Goal: Communication & Community: Answer question/provide support

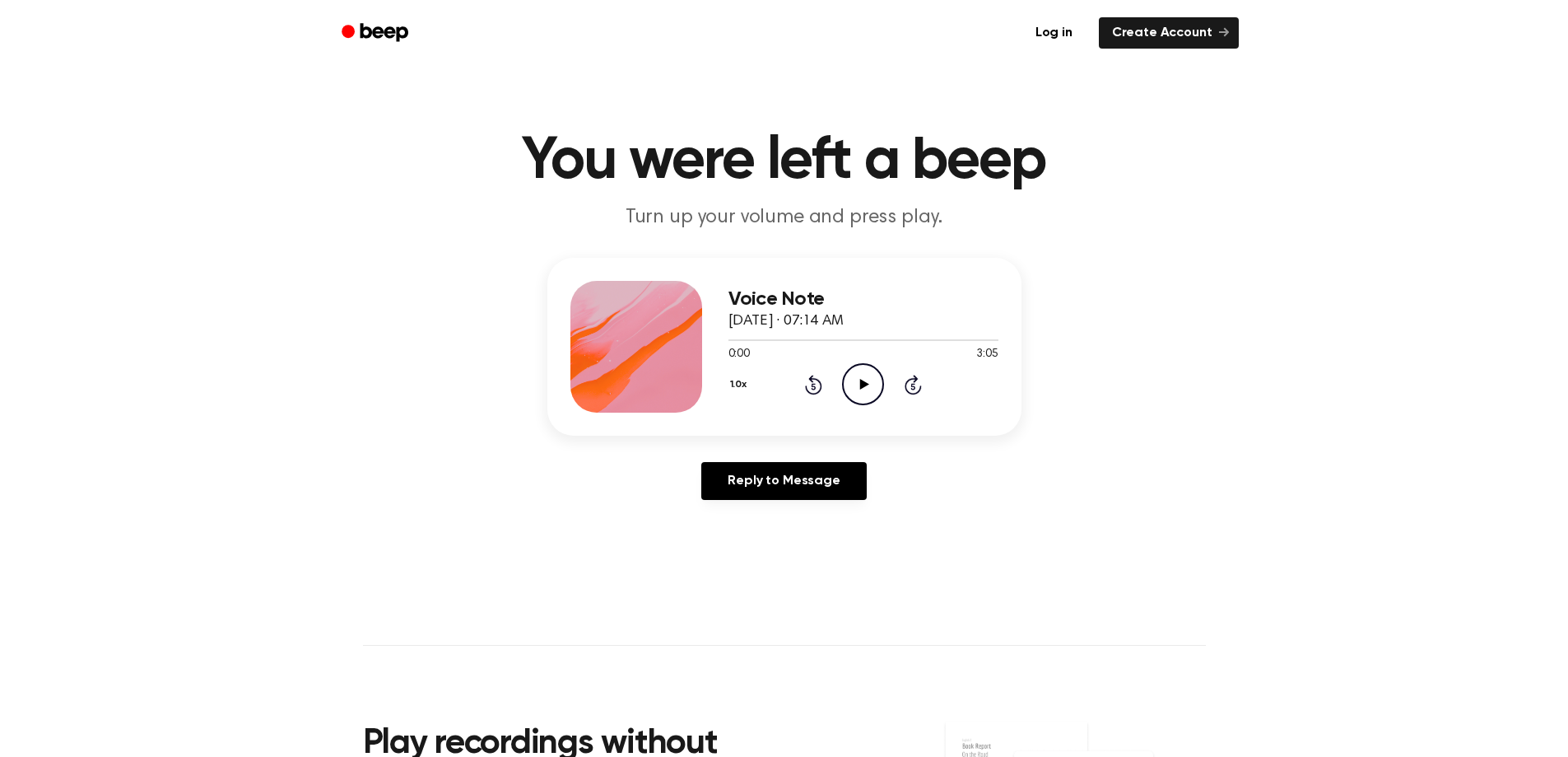
click at [864, 378] on icon "Play Audio" at bounding box center [863, 384] width 42 height 42
click at [792, 336] on div at bounding box center [864, 339] width 270 height 13
click at [912, 389] on icon "Skip 5 seconds" at bounding box center [912, 384] width 18 height 22
click at [912, 388] on icon at bounding box center [913, 386] width 4 height 7
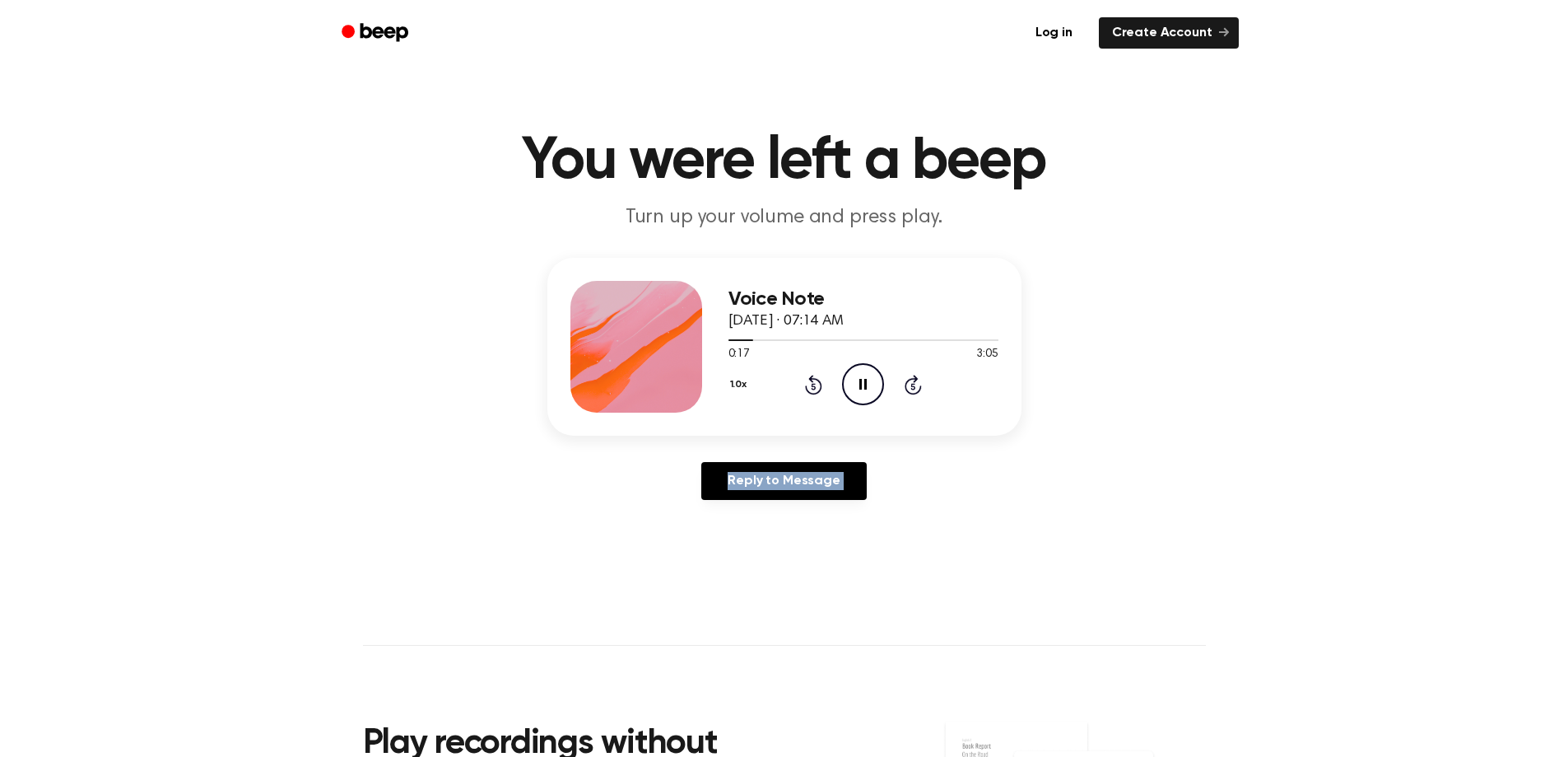
click at [912, 388] on icon at bounding box center [913, 386] width 4 height 7
click at [911, 388] on icon "Skip 5 seconds" at bounding box center [912, 384] width 18 height 22
drag, startPoint x: 480, startPoint y: 172, endPoint x: 487, endPoint y: 159, distance: 14.8
click at [487, 159] on h1 "You were left a beep" at bounding box center [784, 161] width 843 height 59
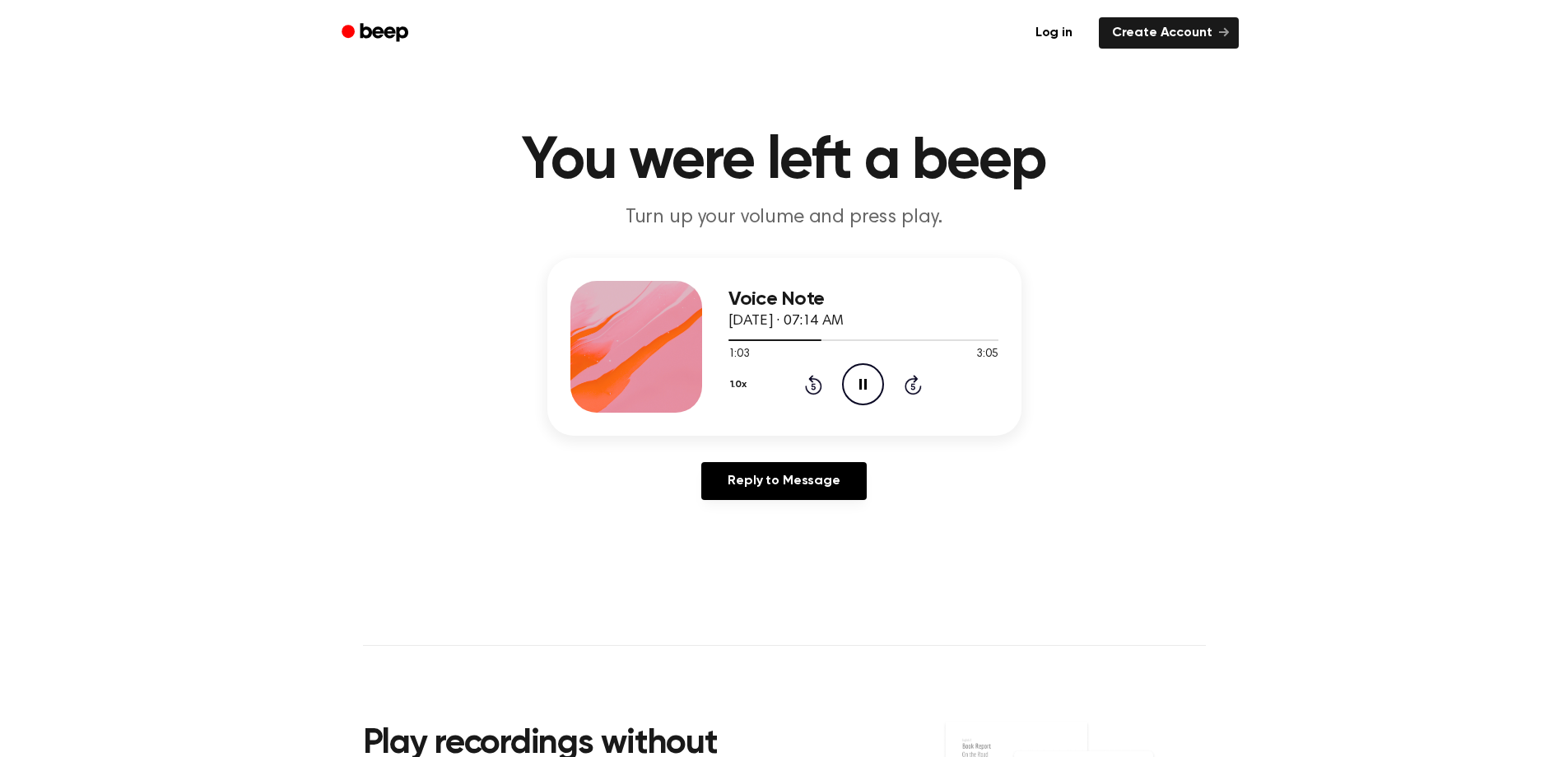
click at [501, 163] on h1 "You were left a beep" at bounding box center [784, 161] width 843 height 59
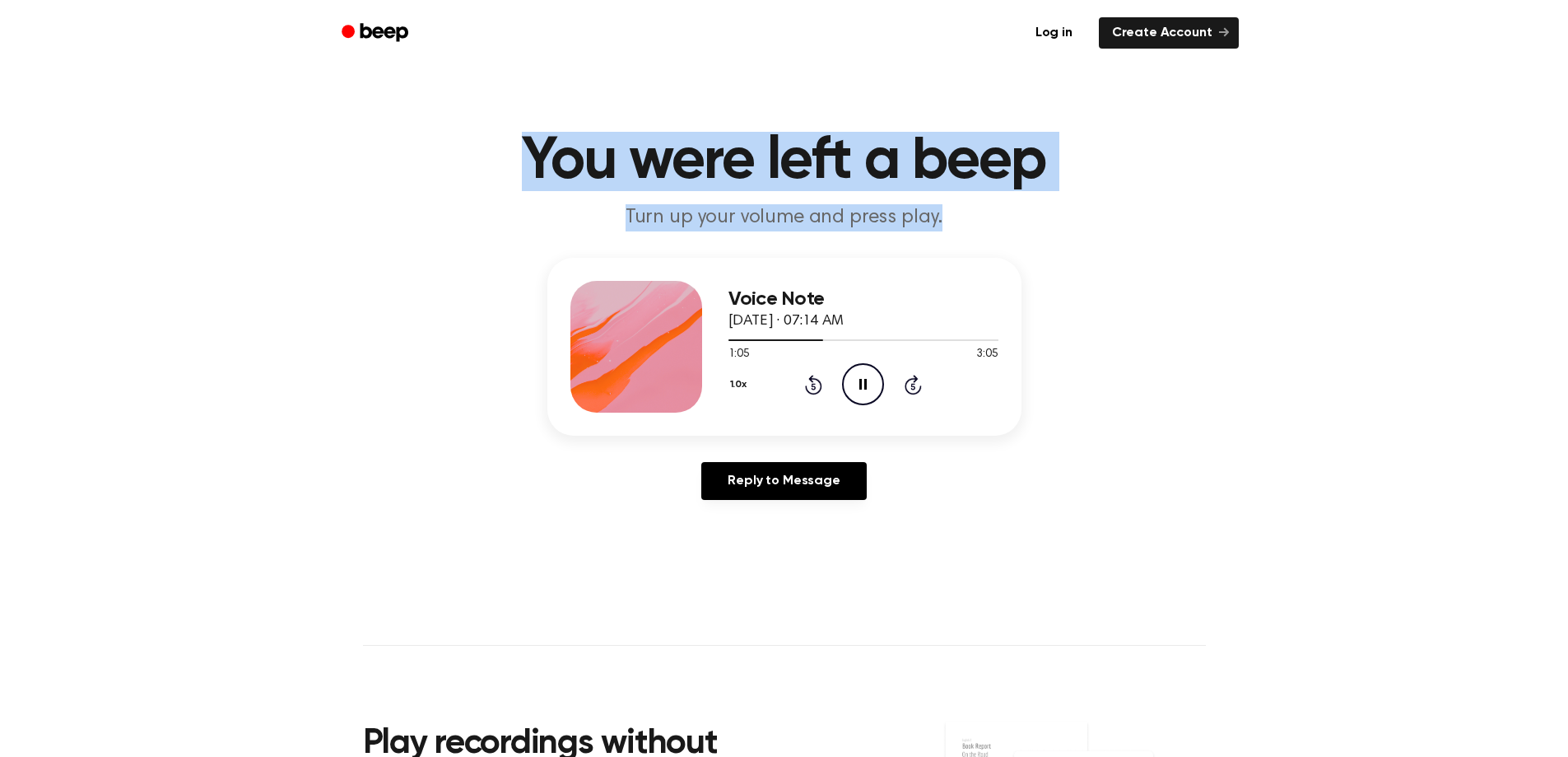
drag, startPoint x: 501, startPoint y: 163, endPoint x: 972, endPoint y: 211, distance: 473.4
click at [974, 211] on header "You were left a beep Turn up your volume and press play." at bounding box center [784, 182] width 1529 height 99
click at [969, 214] on p "Turn up your volume and press play." at bounding box center [785, 217] width 632 height 27
click at [675, 186] on h1 "You were left a beep" at bounding box center [784, 161] width 843 height 59
drag, startPoint x: 529, startPoint y: 159, endPoint x: 943, endPoint y: 212, distance: 417.4
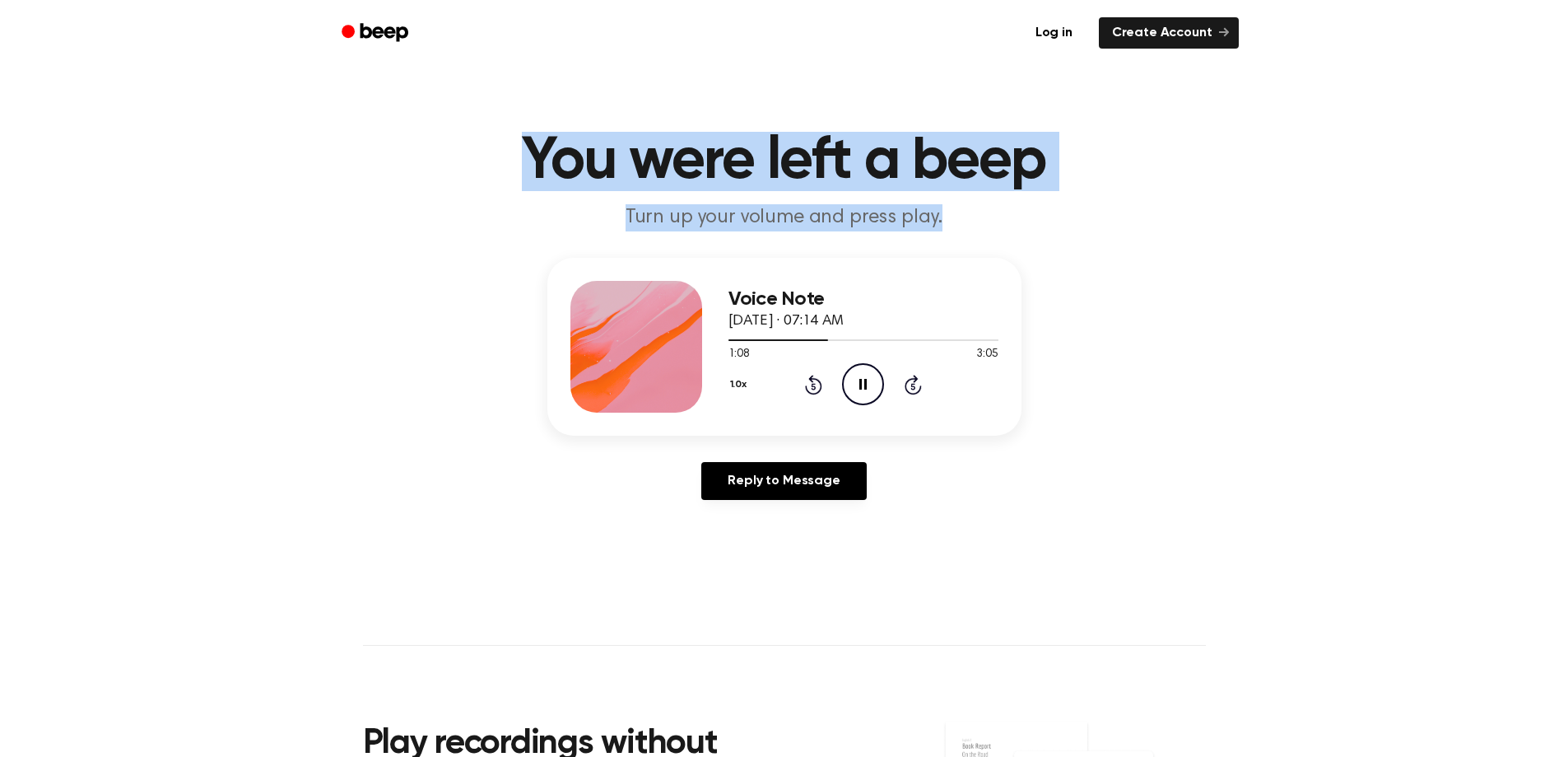
click at [943, 212] on header "You were left a beep Turn up your volume and press play." at bounding box center [784, 182] width 1529 height 99
click at [943, 212] on p "Turn up your volume and press play." at bounding box center [785, 217] width 632 height 27
drag, startPoint x: 942, startPoint y: 213, endPoint x: 523, endPoint y: 162, distance: 422.1
click at [523, 162] on header "You were left a beep Turn up your volume and press play." at bounding box center [784, 182] width 1529 height 99
click at [521, 161] on h1 "You were left a beep" at bounding box center [784, 161] width 843 height 59
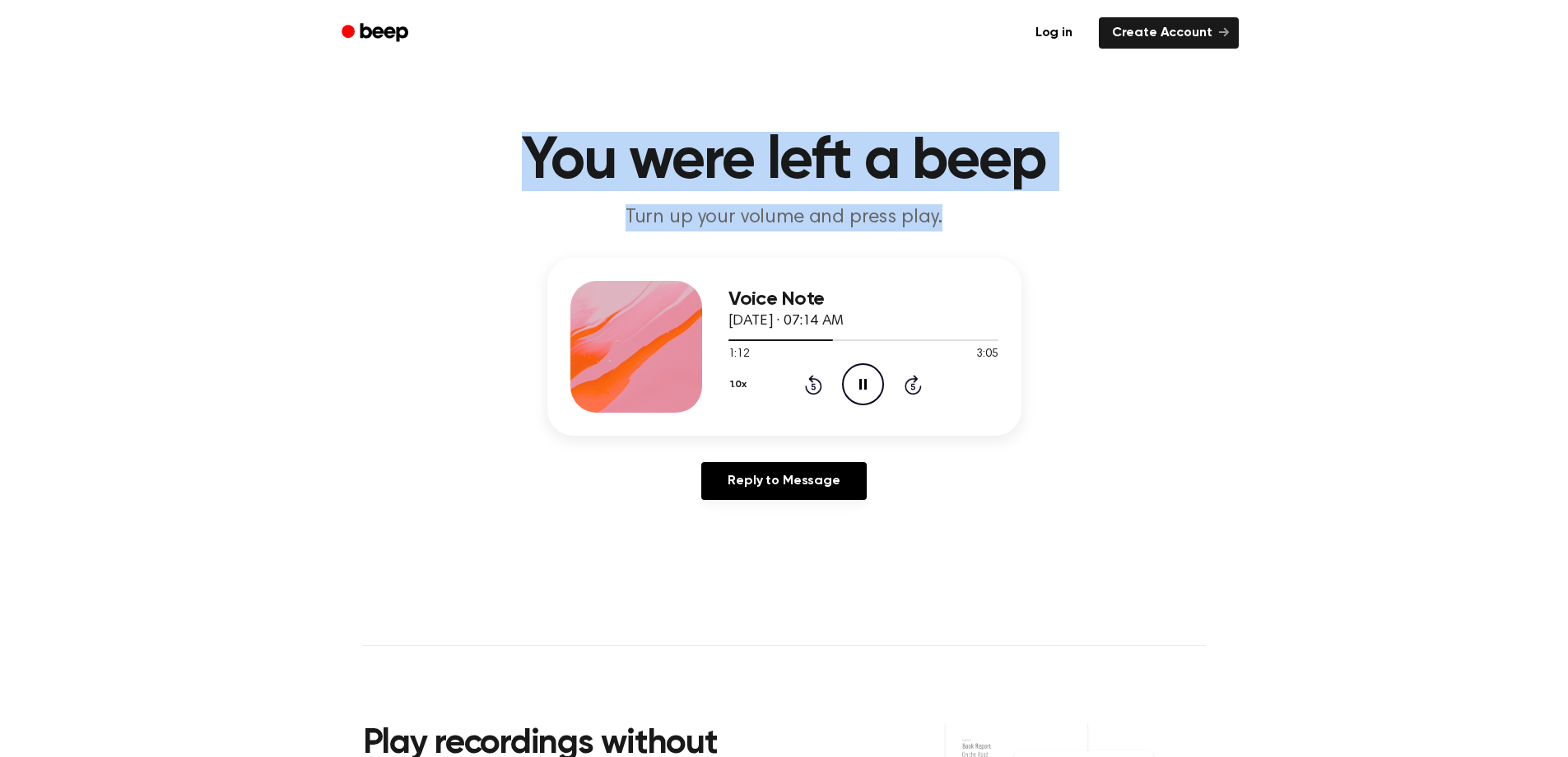
drag, startPoint x: 524, startPoint y: 160, endPoint x: 963, endPoint y: 226, distance: 443.9
click at [963, 226] on header "You were left a beep Turn up your volume and press play." at bounding box center [784, 182] width 1529 height 99
click at [963, 226] on p "Turn up your volume and press play." at bounding box center [785, 217] width 632 height 27
drag, startPoint x: 946, startPoint y: 223, endPoint x: 491, endPoint y: 185, distance: 456.6
click at [491, 185] on header "You were left a beep Turn up your volume and press play." at bounding box center [784, 182] width 1529 height 99
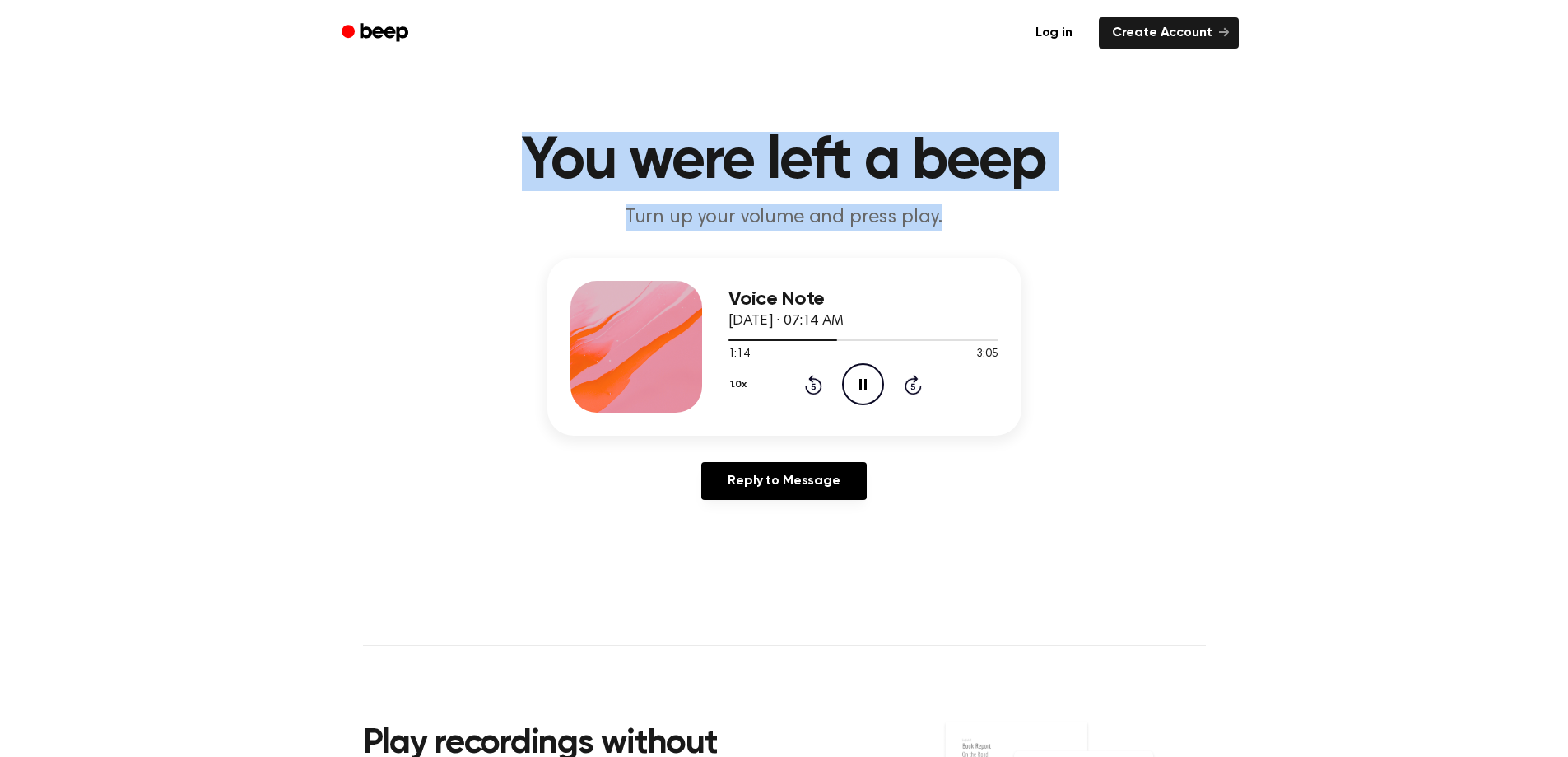
click at [493, 180] on h1 "You were left a beep" at bounding box center [784, 161] width 843 height 59
drag, startPoint x: 502, startPoint y: 167, endPoint x: 956, endPoint y: 216, distance: 456.6
click at [956, 216] on header "You were left a beep Turn up your volume and press play." at bounding box center [784, 182] width 1529 height 99
click at [955, 216] on p "Turn up your volume and press play." at bounding box center [785, 217] width 632 height 27
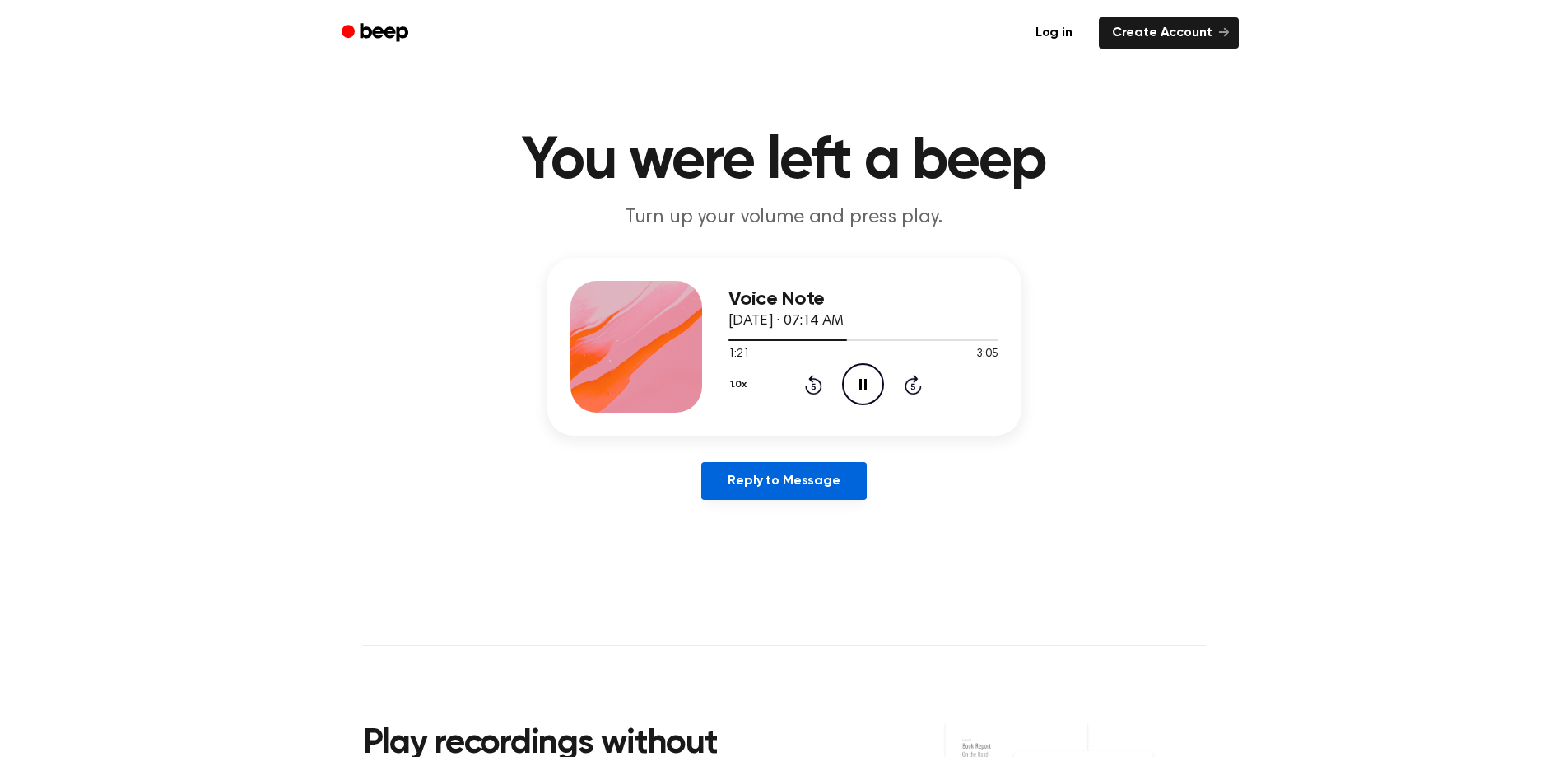
click at [785, 480] on link "Reply to Message" at bounding box center [784, 481] width 165 height 37
click at [861, 392] on icon "Play Audio" at bounding box center [863, 384] width 42 height 42
click at [911, 383] on icon "Skip 5 seconds" at bounding box center [912, 384] width 18 height 22
click at [911, 382] on icon "Skip 5 seconds" at bounding box center [912, 384] width 18 height 22
click at [910, 382] on icon "Skip 5 seconds" at bounding box center [912, 384] width 18 height 22
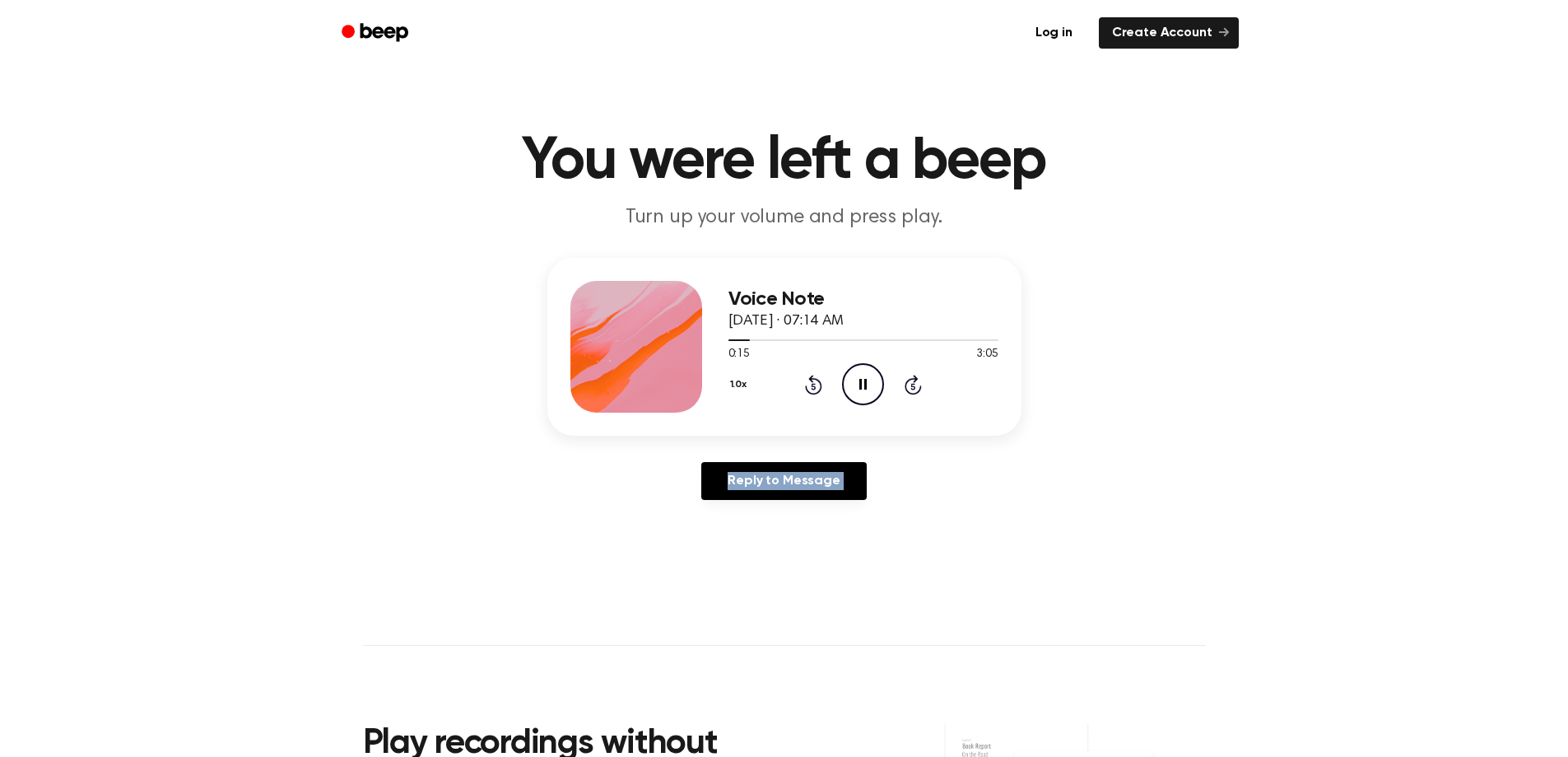
click at [910, 382] on icon "Skip 5 seconds" at bounding box center [912, 384] width 18 height 22
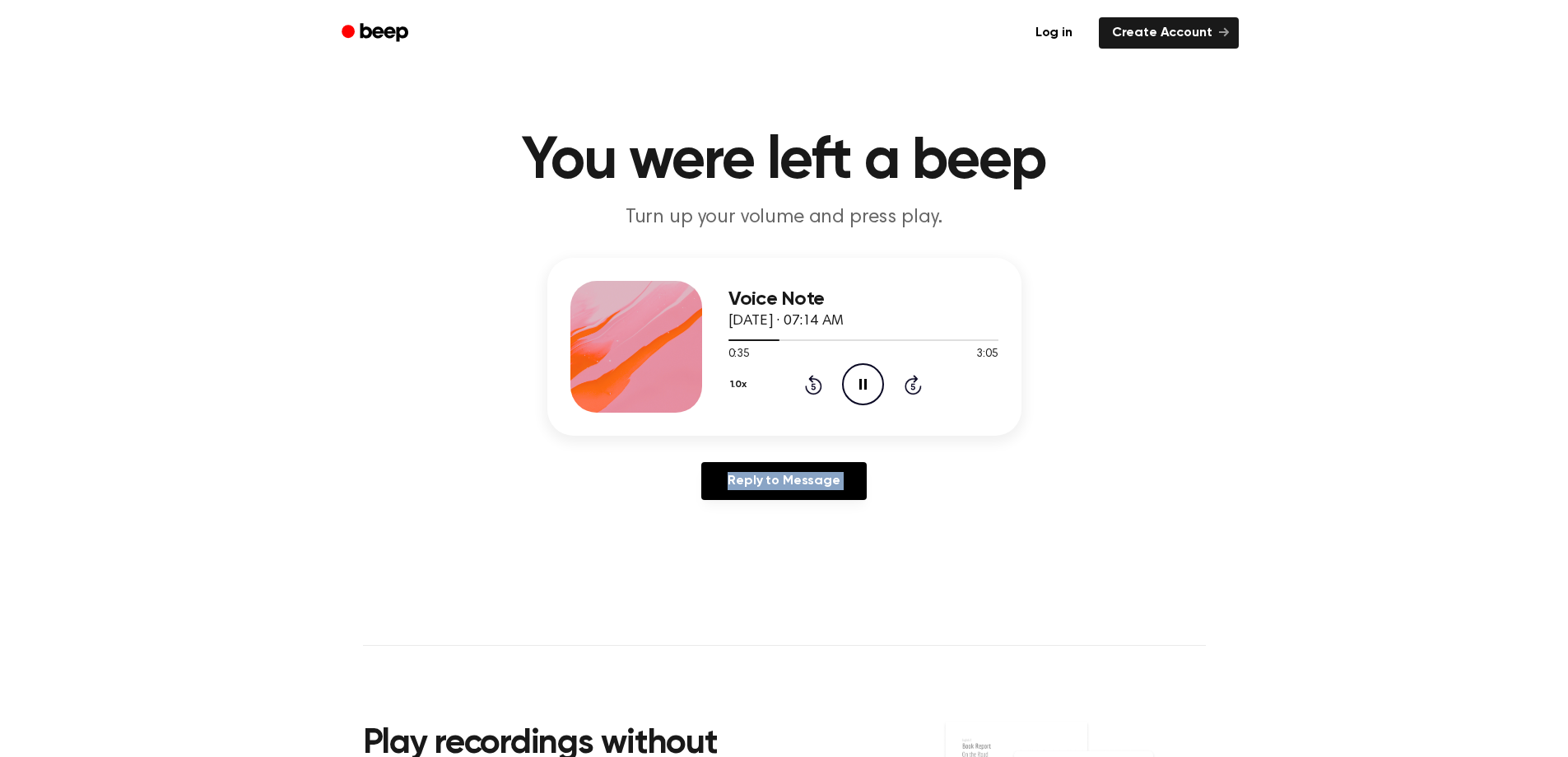
click at [910, 382] on icon "Skip 5 seconds" at bounding box center [912, 384] width 18 height 22
